Goal: Task Accomplishment & Management: Manage account settings

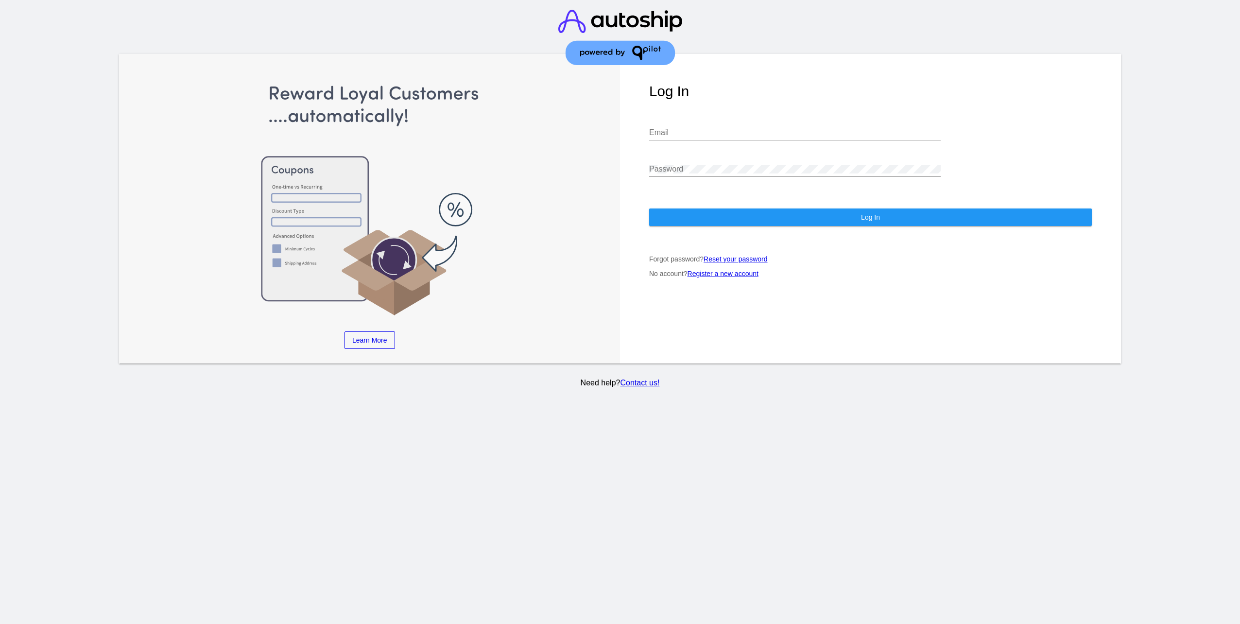
type input "[EMAIL_ADDRESS][DOMAIN_NAME]"
click at [864, 206] on div "Log In [EMAIL_ADDRESS][DOMAIN_NAME] Email Password Log In Forgot password? Rese…" at bounding box center [870, 209] width 501 height 310
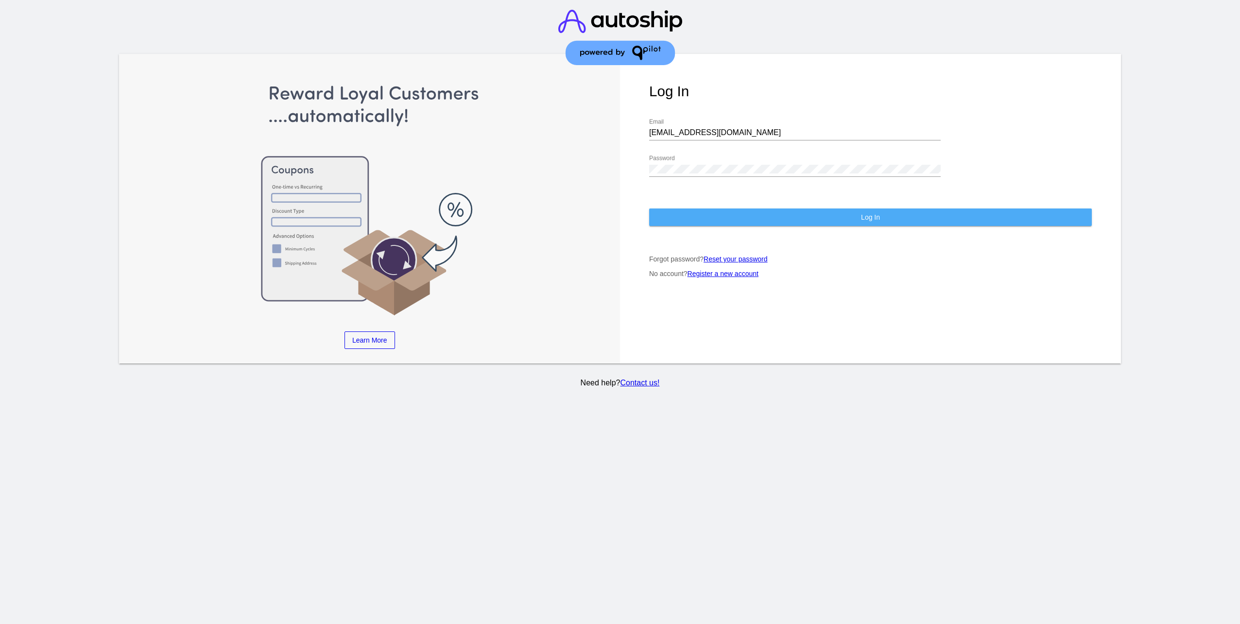
click at [870, 209] on button "Log In" at bounding box center [870, 216] width 443 height 17
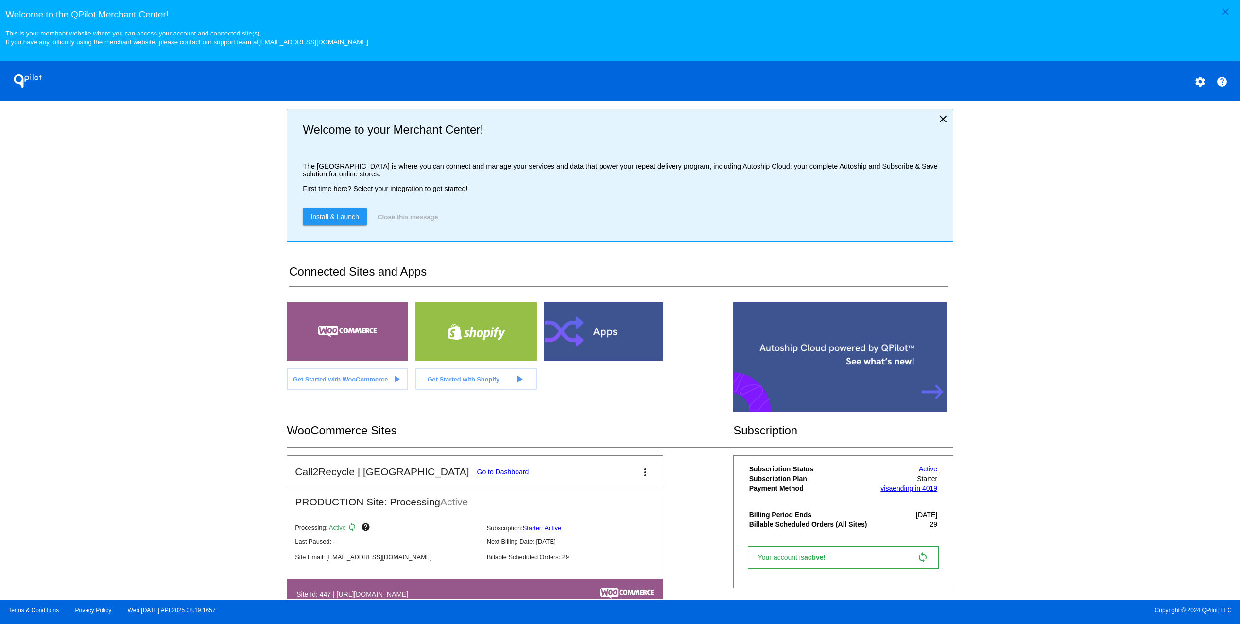
click at [1206, 85] on button "settings" at bounding box center [1199, 80] width 19 height 19
click at [1171, 85] on span "My Account" at bounding box center [1166, 88] width 40 height 8
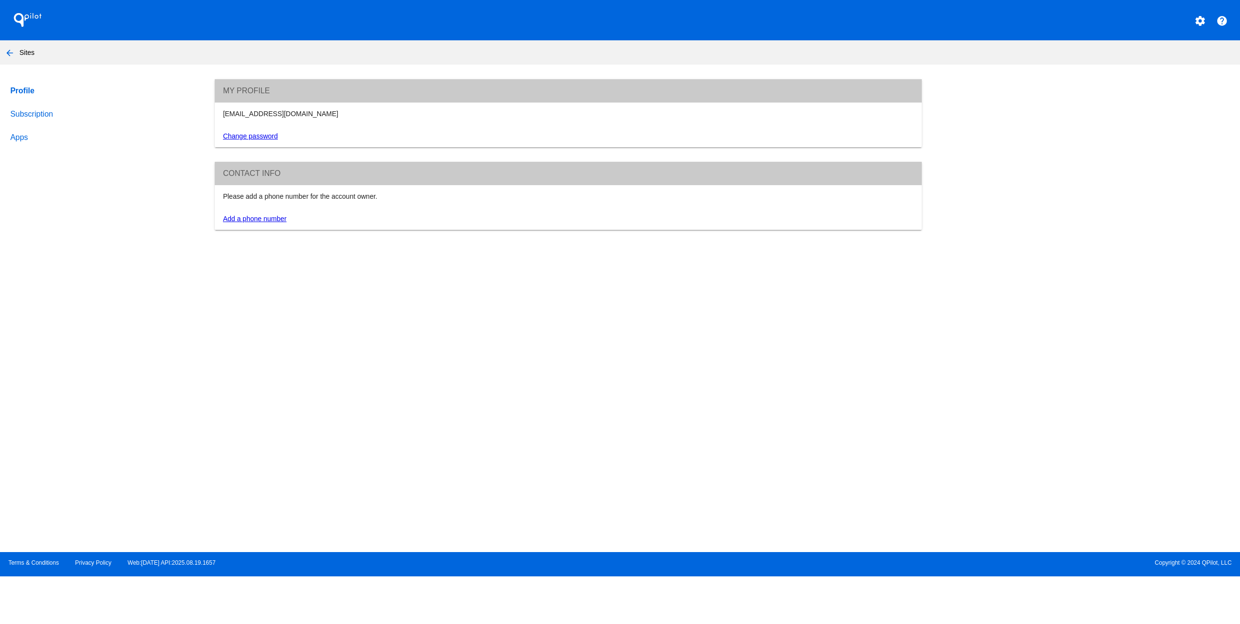
click at [33, 119] on link "Subscription" at bounding box center [103, 114] width 190 height 23
